Goal: Transaction & Acquisition: Purchase product/service

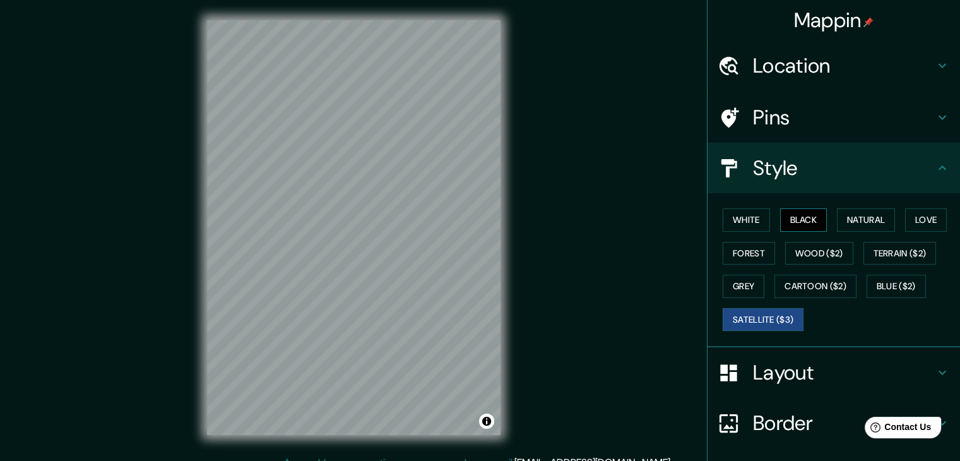
click at [790, 218] on button "Black" at bounding box center [803, 219] width 47 height 23
click at [366, 460] on html "Mappin Location [GEOGRAPHIC_DATA], Eastern, [GEOGRAPHIC_DATA] Pins Style White …" at bounding box center [480, 230] width 960 height 461
click at [820, 372] on h4 "Layout" at bounding box center [844, 372] width 182 height 25
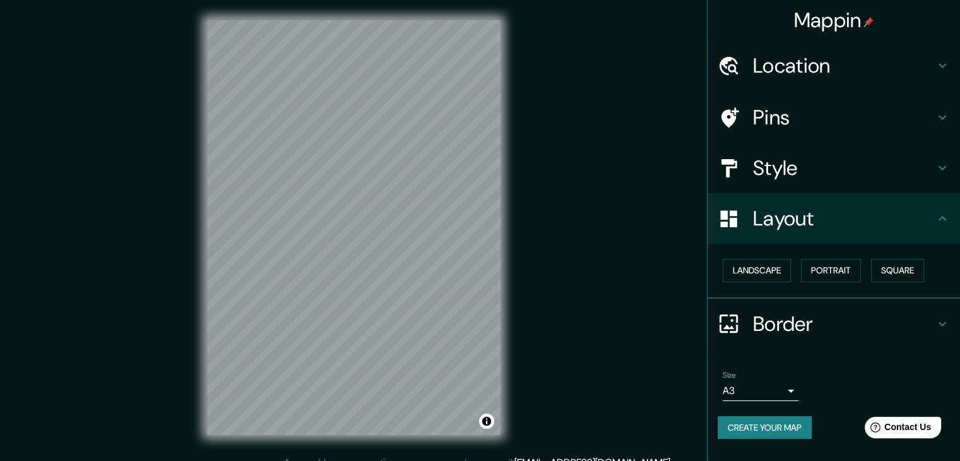
click at [803, 228] on h4 "Layout" at bounding box center [844, 218] width 182 height 25
click at [892, 269] on button "Square" at bounding box center [897, 270] width 53 height 23
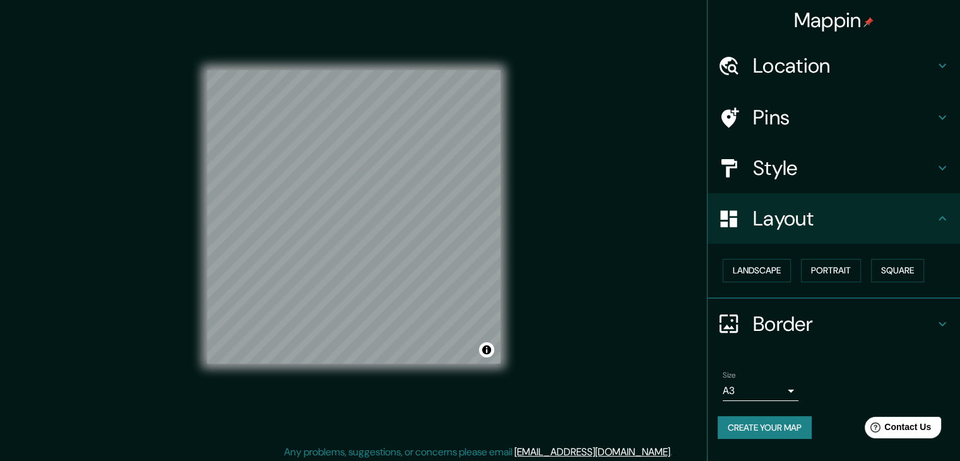
scroll to position [15, 0]
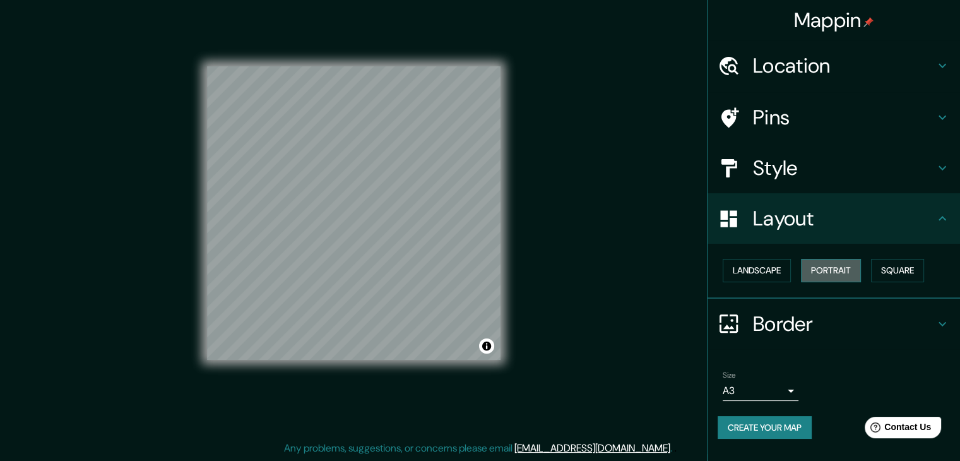
click at [836, 266] on button "Portrait" at bounding box center [831, 270] width 60 height 23
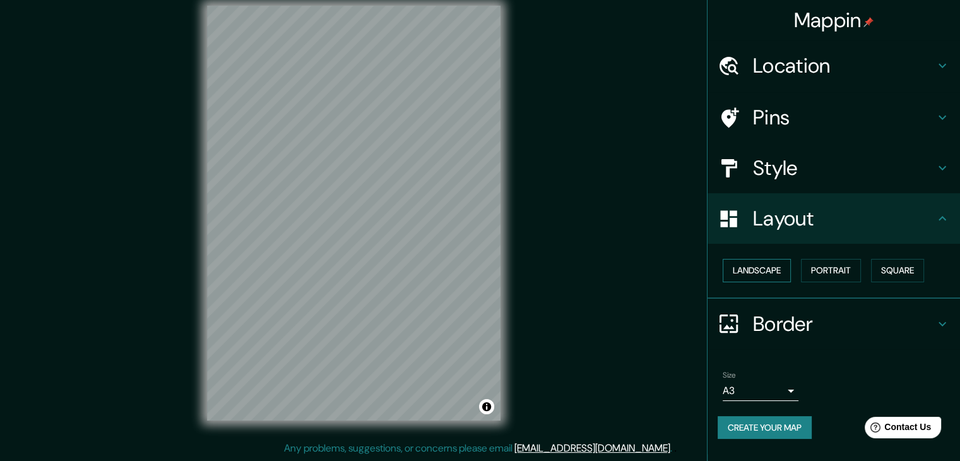
click at [762, 279] on button "Landscape" at bounding box center [757, 270] width 68 height 23
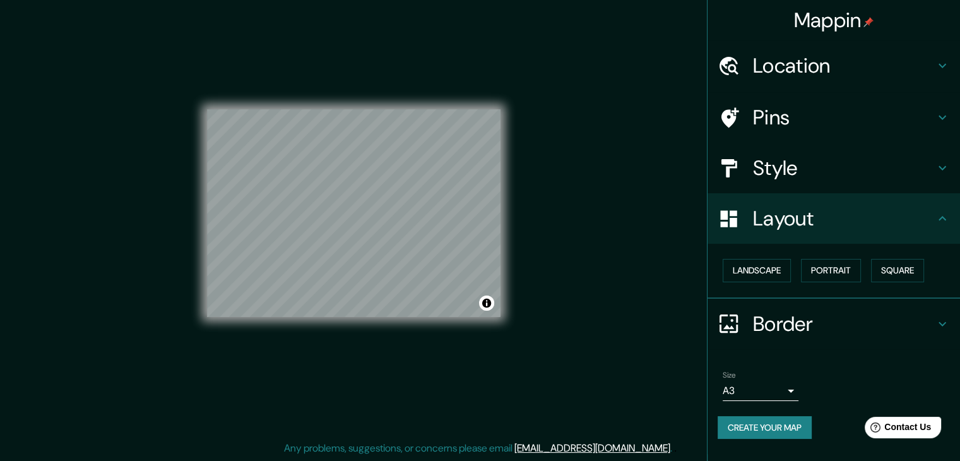
click at [755, 0] on html "Mappin Location [GEOGRAPHIC_DATA], Eastern, [GEOGRAPHIC_DATA] Pins Style Layout…" at bounding box center [480, 215] width 960 height 461
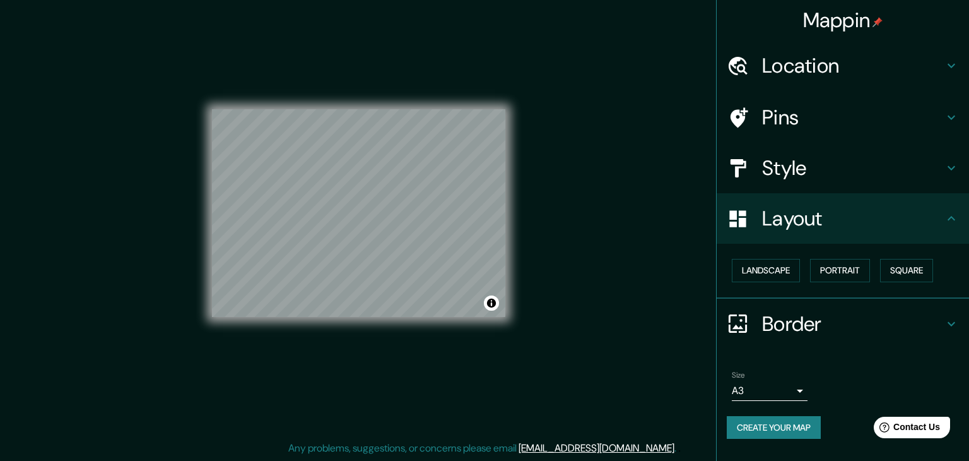
click at [775, 393] on body "Mappin Location [GEOGRAPHIC_DATA], Eastern, [GEOGRAPHIC_DATA] Pins Style Layout…" at bounding box center [484, 215] width 969 height 461
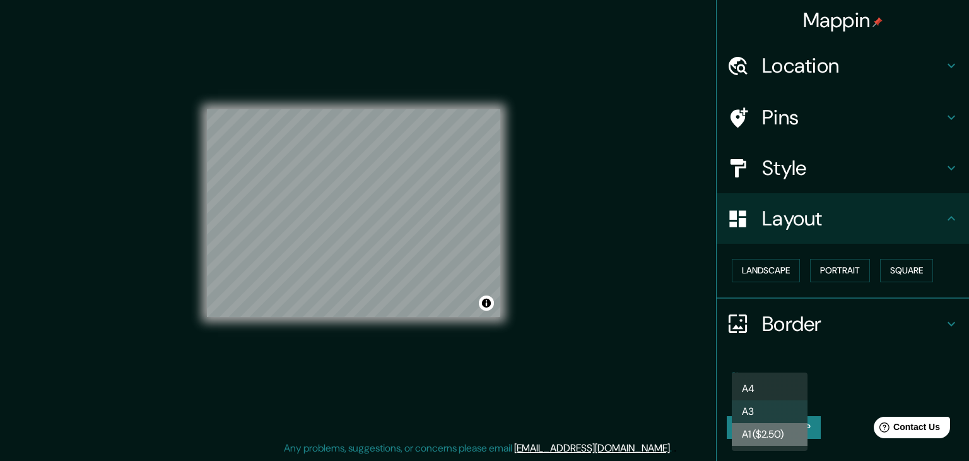
click at [785, 437] on li "A1 ($2.50)" at bounding box center [770, 434] width 76 height 23
click at [780, 394] on body "Mappin Location [GEOGRAPHIC_DATA], Eastern, [GEOGRAPHIC_DATA] Pins Style Layout…" at bounding box center [484, 215] width 969 height 461
click at [780, 394] on li "A4" at bounding box center [770, 388] width 76 height 23
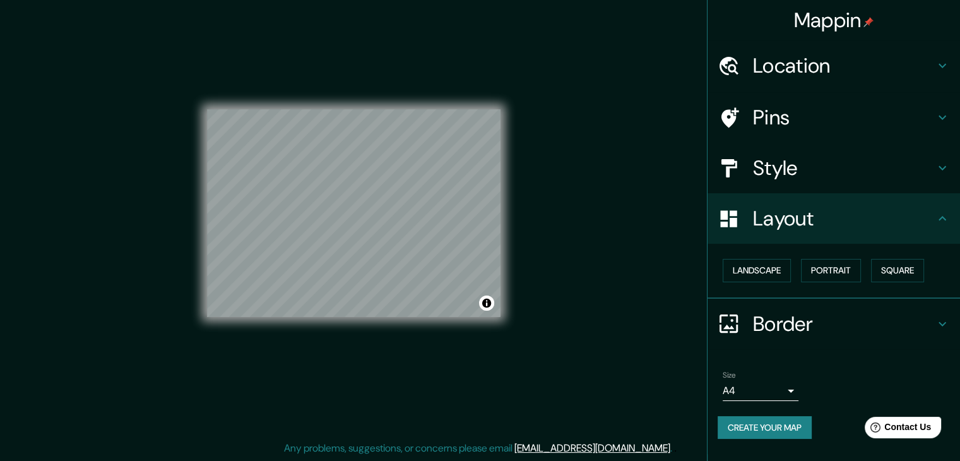
click at [800, 228] on h4 "Layout" at bounding box center [844, 218] width 182 height 25
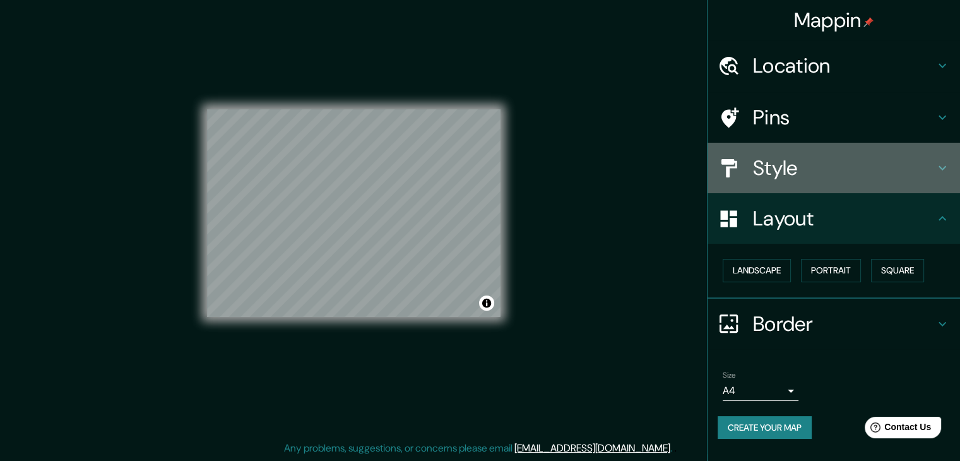
click at [805, 144] on div "Style" at bounding box center [833, 168] width 252 height 50
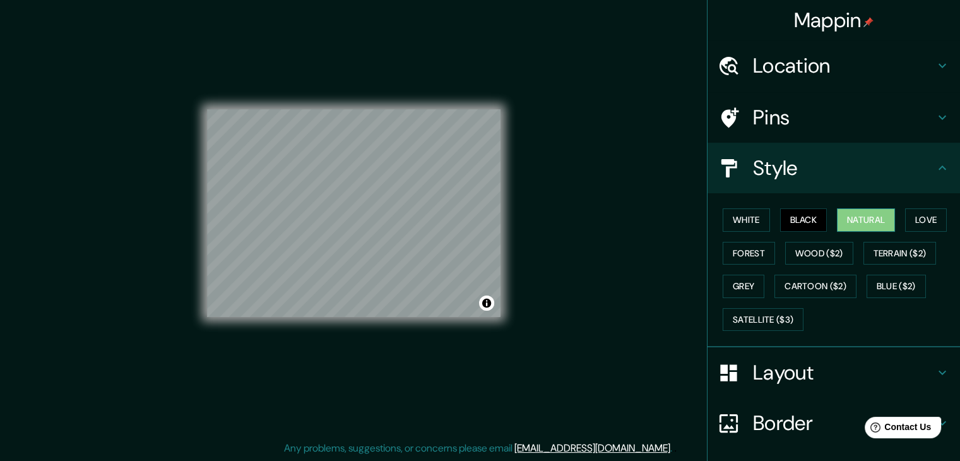
click at [853, 220] on button "Natural" at bounding box center [866, 219] width 58 height 23
click at [753, 258] on button "Forest" at bounding box center [749, 253] width 52 height 23
click at [814, 239] on div "White Black Natural Love Forest Wood ($2) Terrain ($2) Grey Cartoon ($2) Blue (…" at bounding box center [839, 269] width 242 height 133
click at [808, 231] on div "White Black Natural Love Forest Wood ($2) Terrain ($2) Grey Cartoon ($2) Blue (…" at bounding box center [839, 269] width 242 height 133
click at [805, 226] on button "Black" at bounding box center [803, 219] width 47 height 23
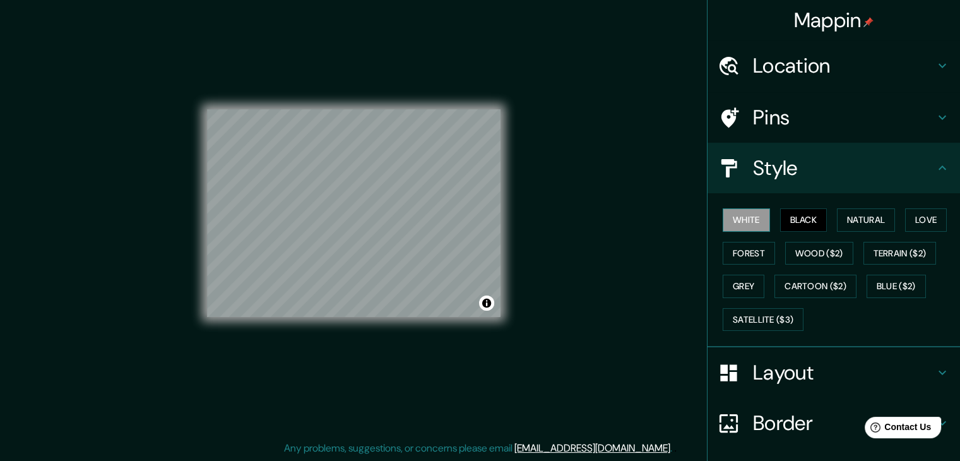
click at [728, 218] on button "White" at bounding box center [746, 219] width 47 height 23
click at [762, 220] on div "White Black Natural Love Forest Wood ($2) Terrain ($2) Grey Cartoon ($2) Blue (…" at bounding box center [839, 269] width 242 height 133
click at [723, 256] on button "Forest" at bounding box center [749, 253] width 52 height 23
click at [753, 379] on h4 "Layout" at bounding box center [844, 372] width 182 height 25
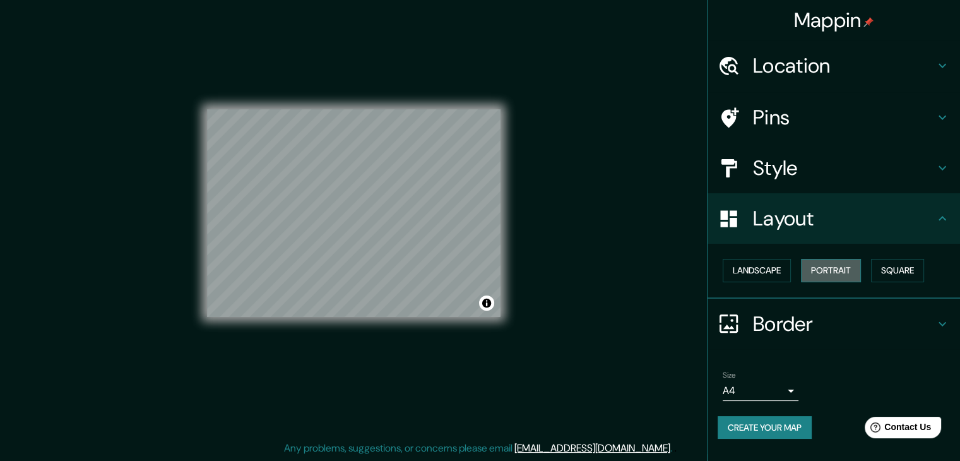
click at [831, 268] on button "Portrait" at bounding box center [831, 270] width 60 height 23
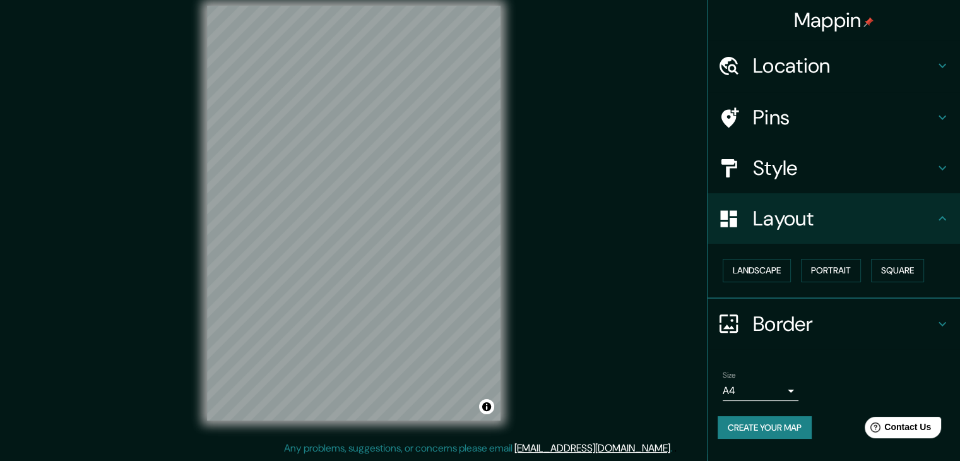
click at [672, 300] on div "Mappin Location [GEOGRAPHIC_DATA], Eastern, [GEOGRAPHIC_DATA] Pins Style Layout…" at bounding box center [480, 222] width 960 height 475
click at [781, 384] on body "Mappin Location [GEOGRAPHIC_DATA], Eastern, [GEOGRAPHIC_DATA] Pins Style Layout…" at bounding box center [480, 215] width 960 height 461
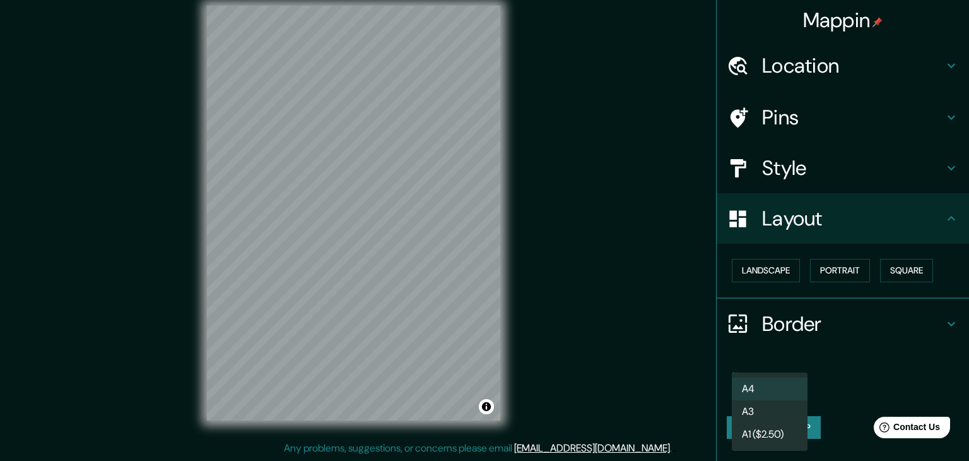
click at [783, 406] on li "A3" at bounding box center [770, 411] width 76 height 23
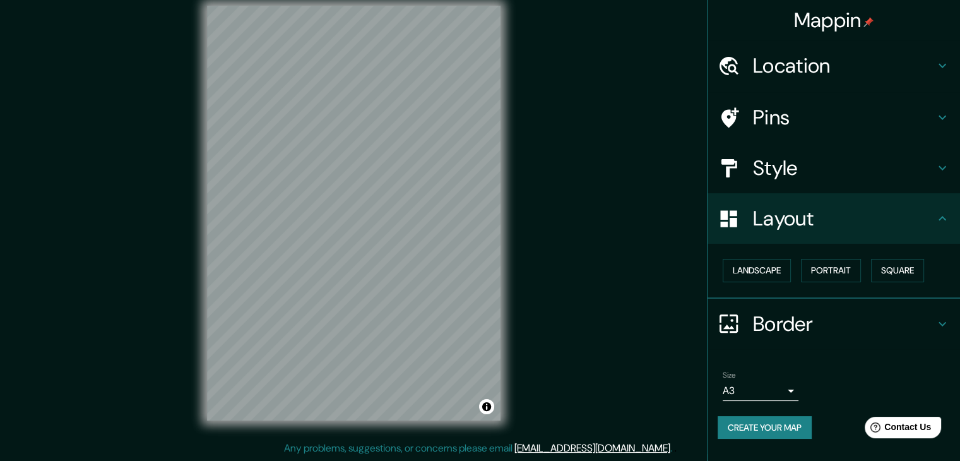
click at [690, 350] on div "Mappin Location [GEOGRAPHIC_DATA], Eastern, [GEOGRAPHIC_DATA] Pins Style Layout…" at bounding box center [480, 222] width 960 height 475
